Goal: Task Accomplishment & Management: Use online tool/utility

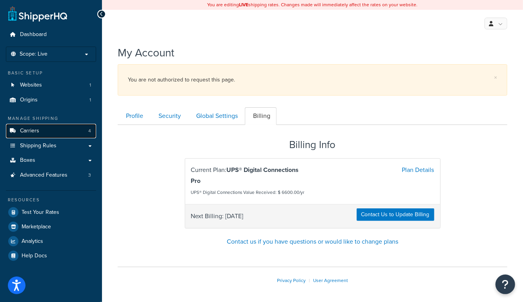
click at [33, 130] on span "Carriers" at bounding box center [29, 131] width 19 height 7
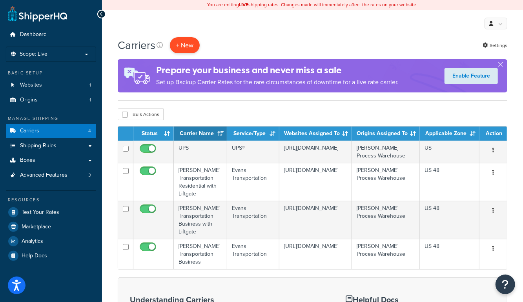
drag, startPoint x: 212, startPoint y: 28, endPoint x: 193, endPoint y: 44, distance: 24.8
click at [211, 28] on div "My Profile Billing Global Settings Contact Us Logout" at bounding box center [312, 23] width 421 height 27
click at [190, 47] on button "+ New" at bounding box center [185, 45] width 30 height 16
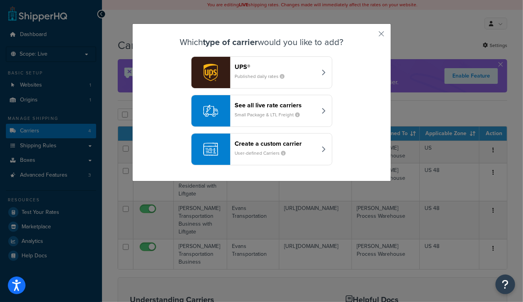
click at [276, 144] on header "Create a custom carrier" at bounding box center [276, 143] width 82 height 7
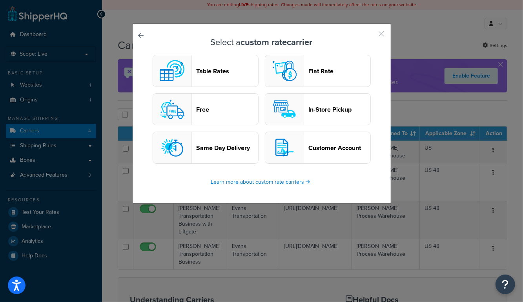
drag, startPoint x: 381, startPoint y: 32, endPoint x: 395, endPoint y: 30, distance: 13.9
click at [371, 36] on button "button" at bounding box center [370, 37] width 2 height 2
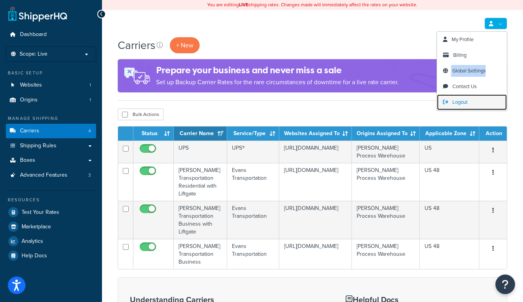
click at [461, 99] on span "Logout" at bounding box center [459, 101] width 15 height 7
